Goal: Complete application form

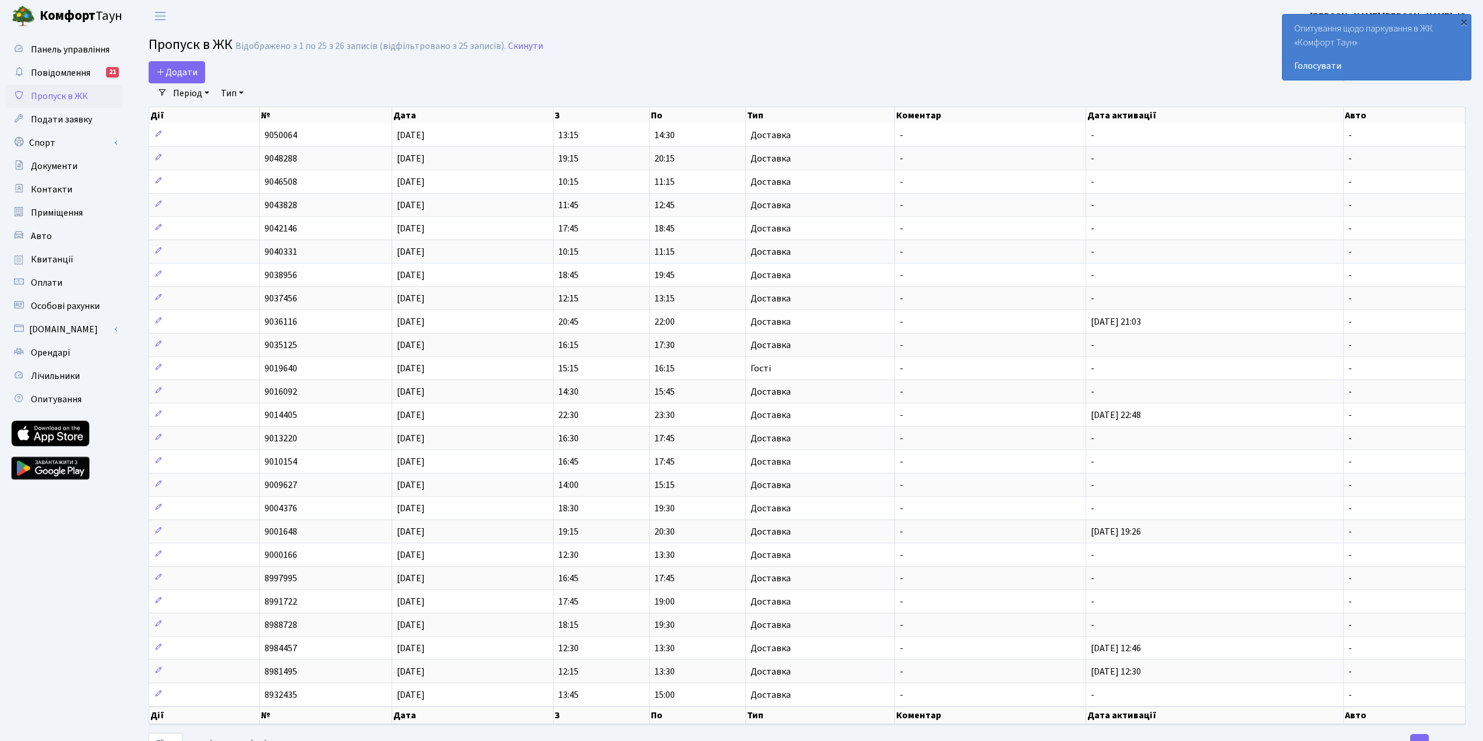
select select "25"
click at [192, 69] on span "Додати" at bounding box center [176, 72] width 41 height 13
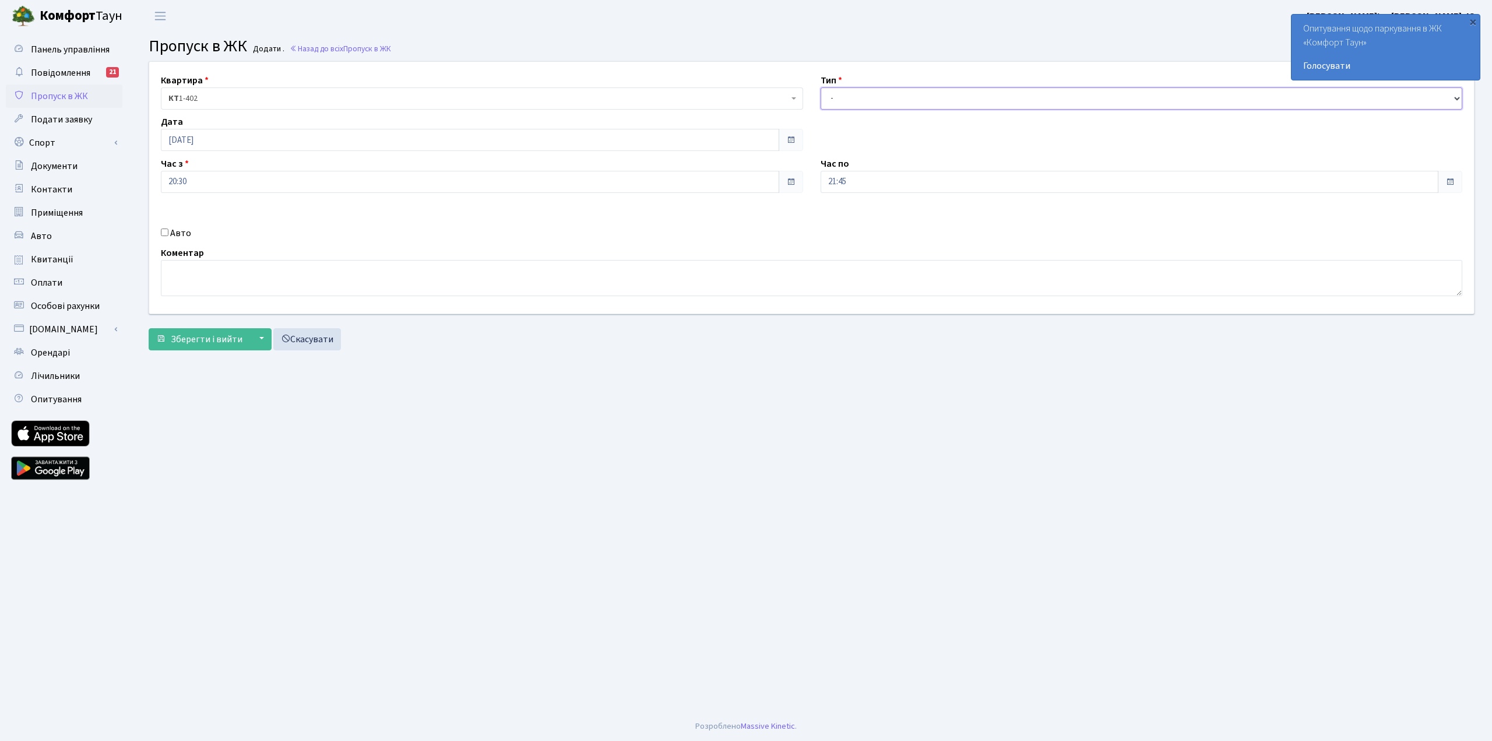
click at [887, 93] on select "- Доставка Таксі Гості Сервіс" at bounding box center [1141, 98] width 642 height 22
select select "1"
click at [820, 87] on select "- Доставка Таксі Гості Сервіс" at bounding box center [1141, 98] width 642 height 22
click at [224, 333] on span "Зберегти і вийти" at bounding box center [207, 339] width 72 height 13
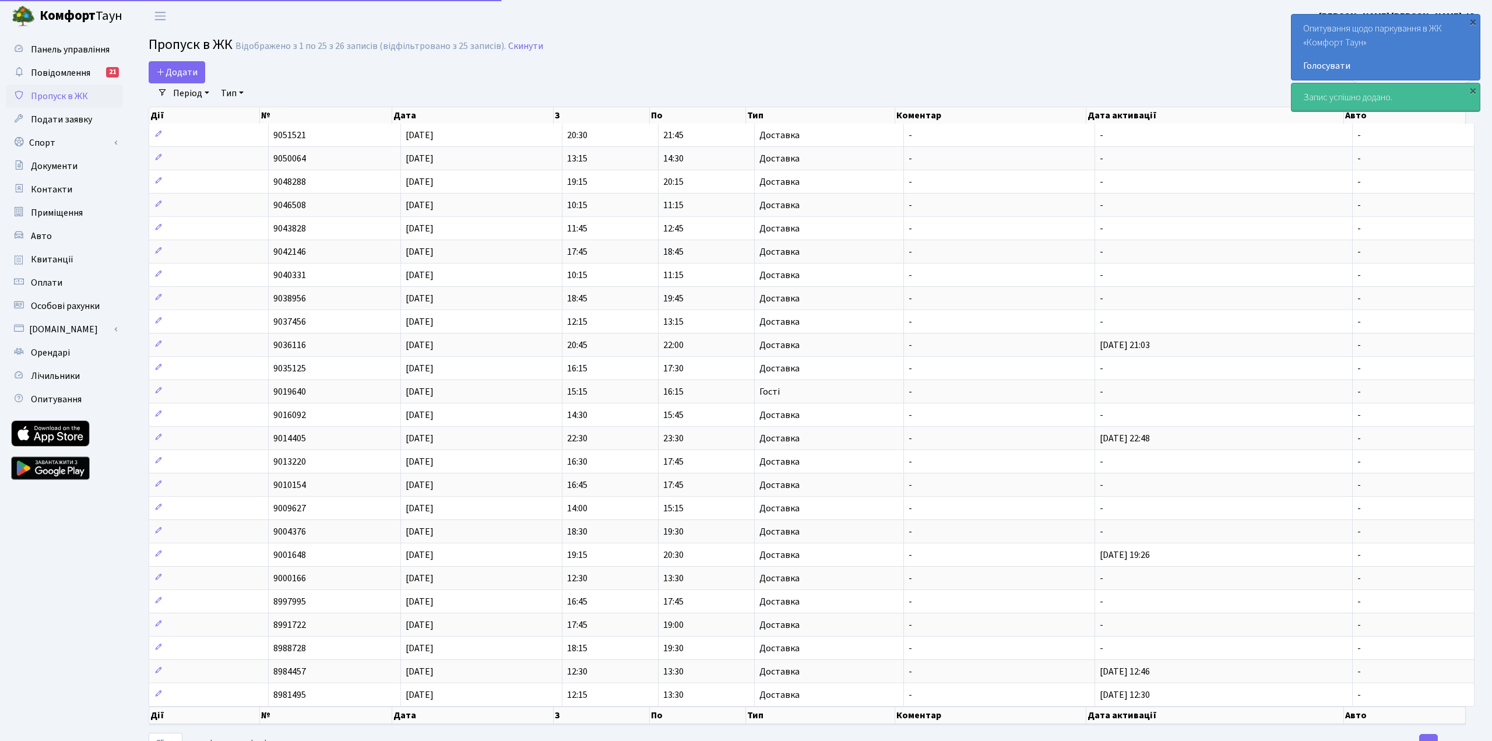
select select "25"
